Goal: Contribute content

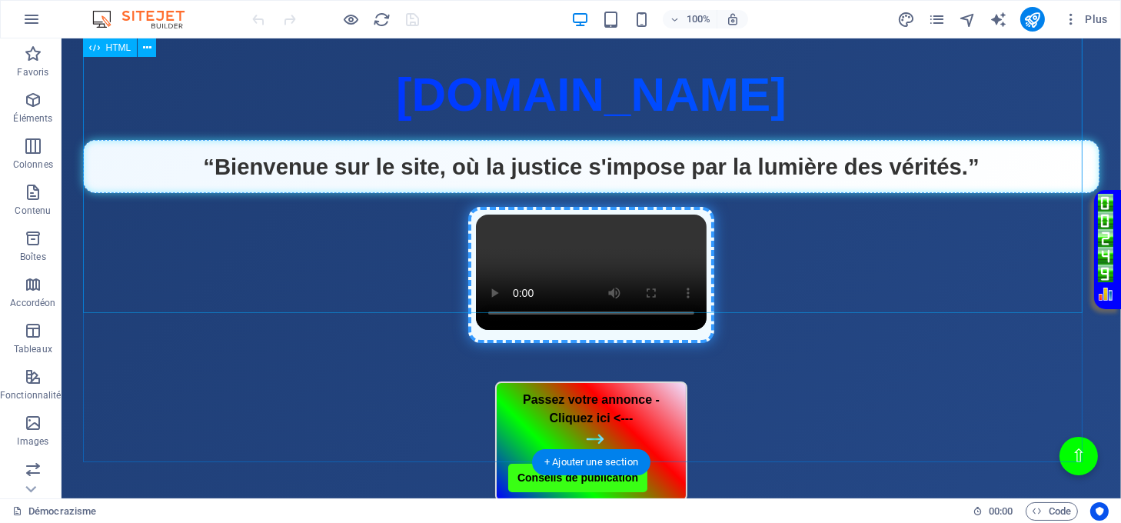
scroll to position [410, 0]
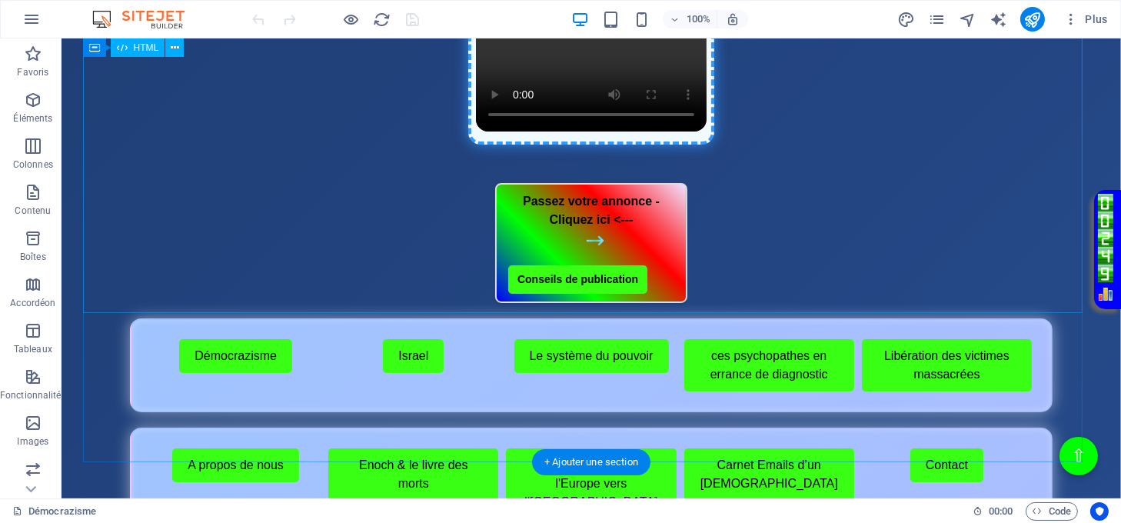
click at [794, 168] on div "Page Éclatante - Démocrazisme [DOMAIN_NAME] “Bienvenue sur le site, où la justi…" at bounding box center [591, 14] width 1017 height 307
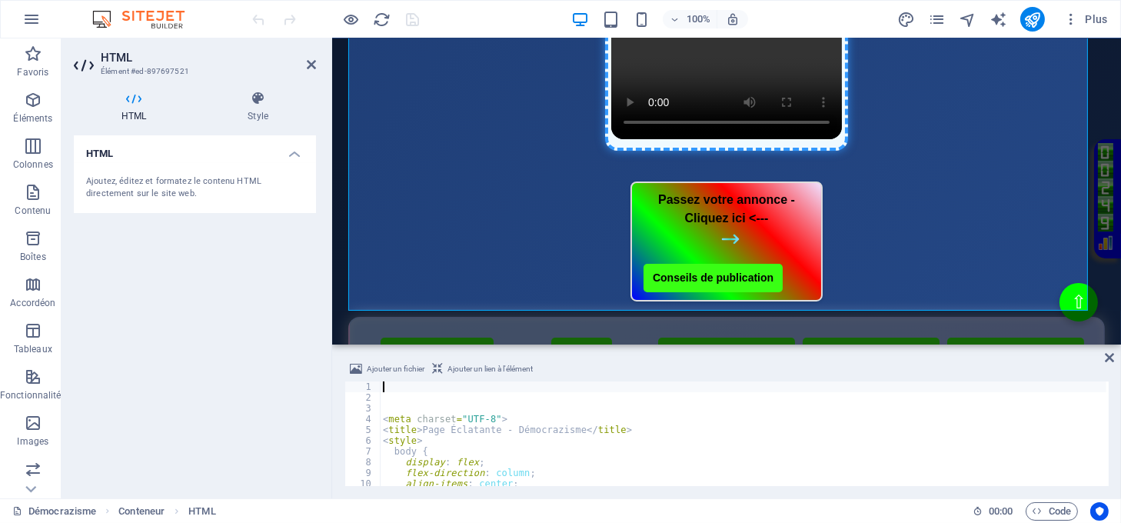
type textarea "body {"
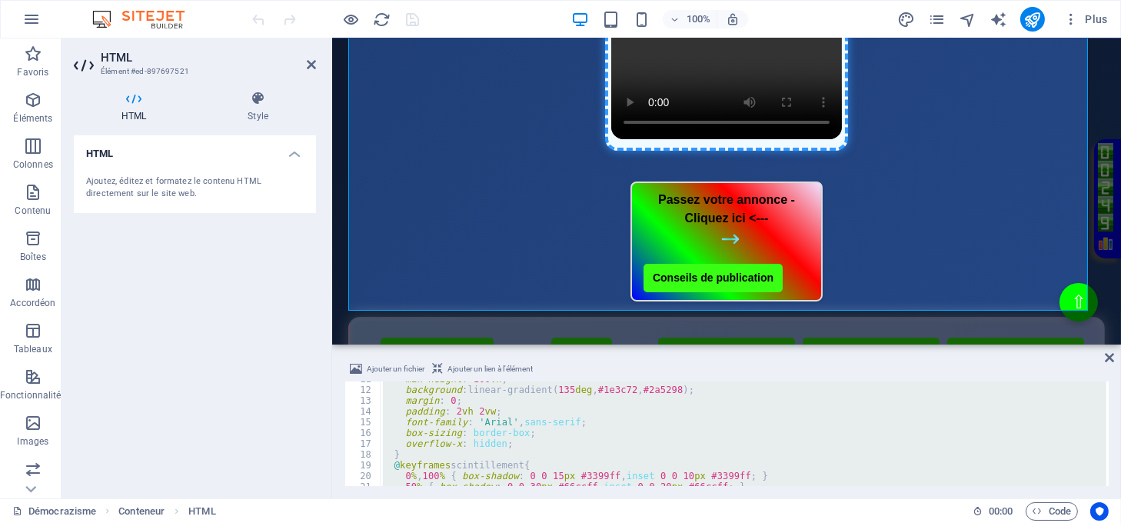
scroll to position [230, 0]
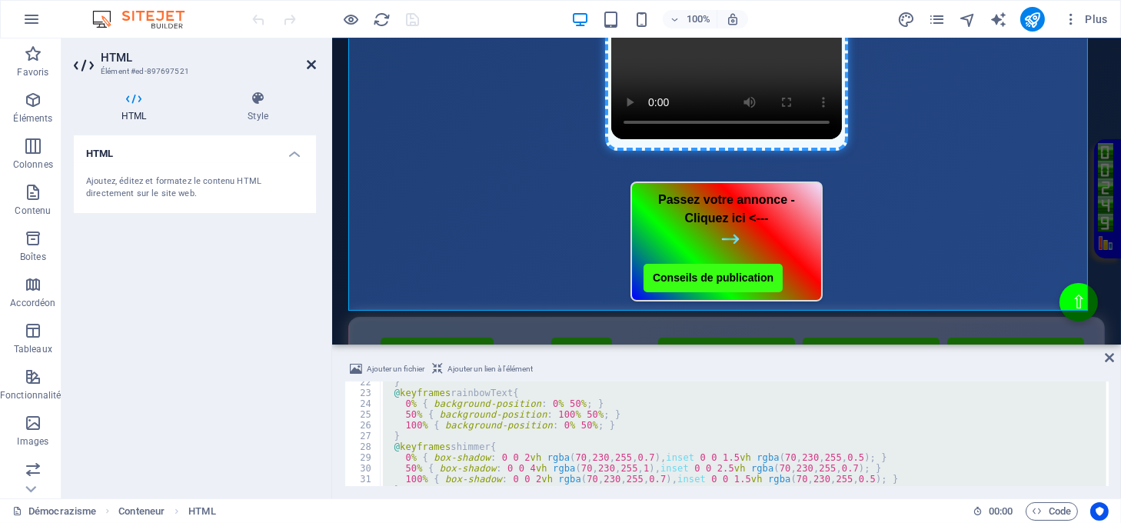
click at [311, 65] on icon at bounding box center [311, 64] width 9 height 12
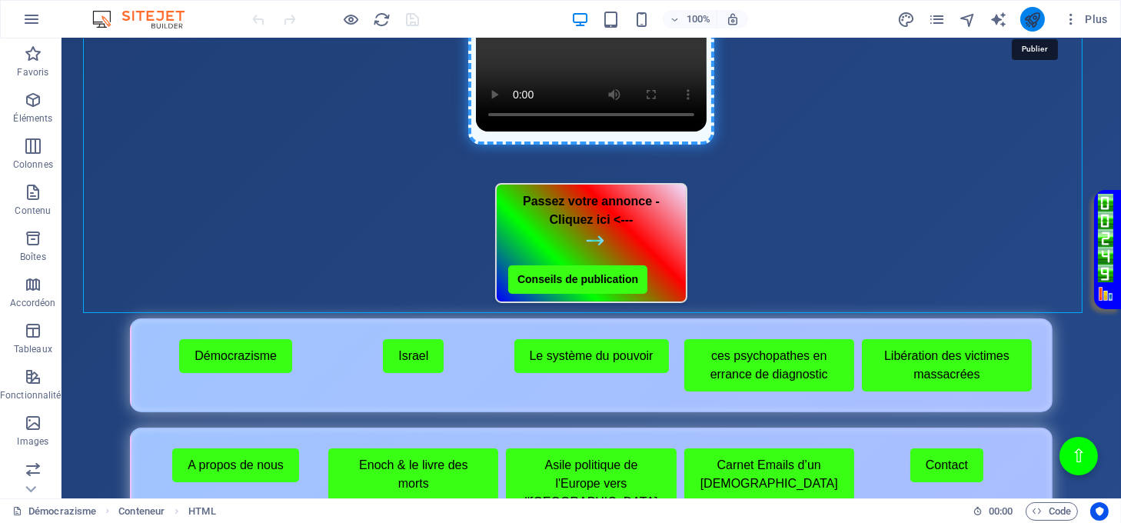
click at [1032, 14] on icon "publish" at bounding box center [1032, 20] width 18 height 18
